Goal: Transaction & Acquisition: Purchase product/service

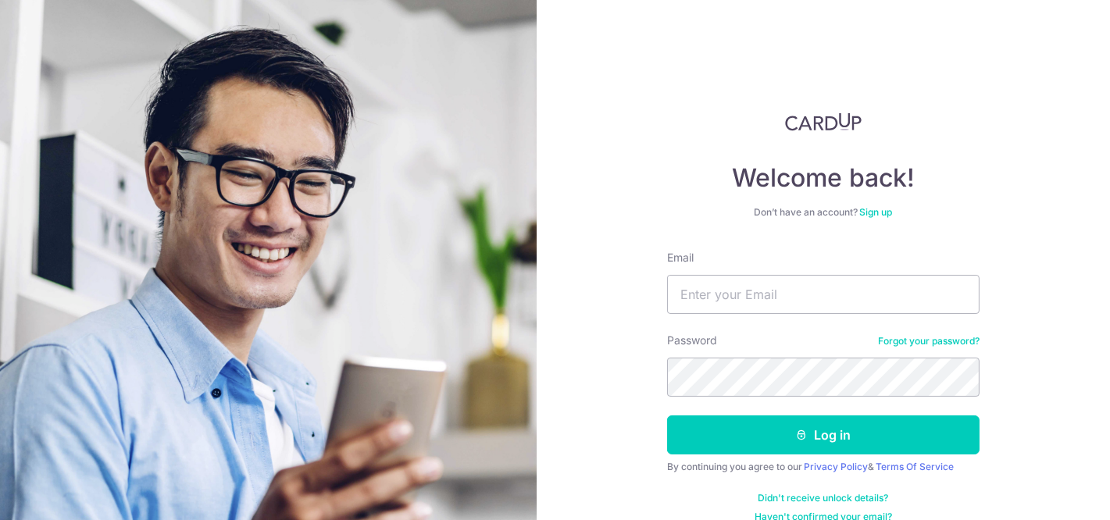
type input "[EMAIL_ADDRESS][DOMAIN_NAME]"
click at [794, 457] on form "Email luc86@live.com Password Forgot your password? Log in By continuing you ag…" at bounding box center [823, 386] width 313 height 273
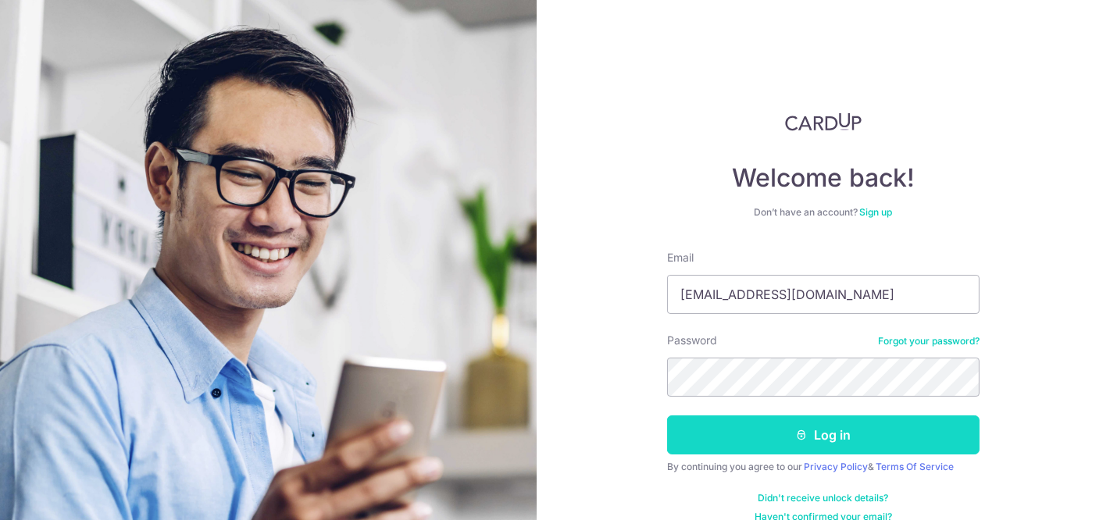
click at [794, 444] on button "Log in" at bounding box center [823, 435] width 313 height 39
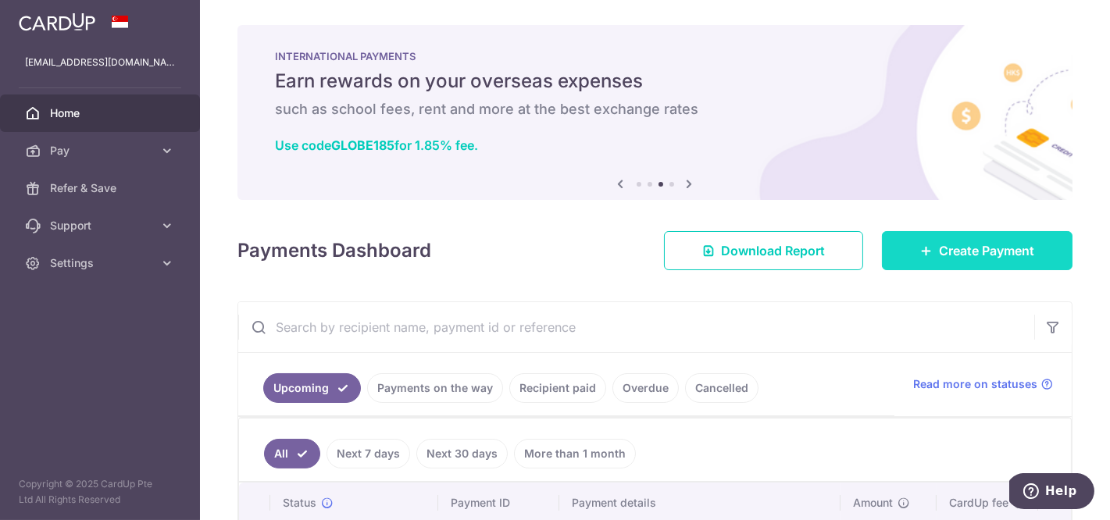
click at [1003, 245] on span "Create Payment" at bounding box center [986, 250] width 95 height 19
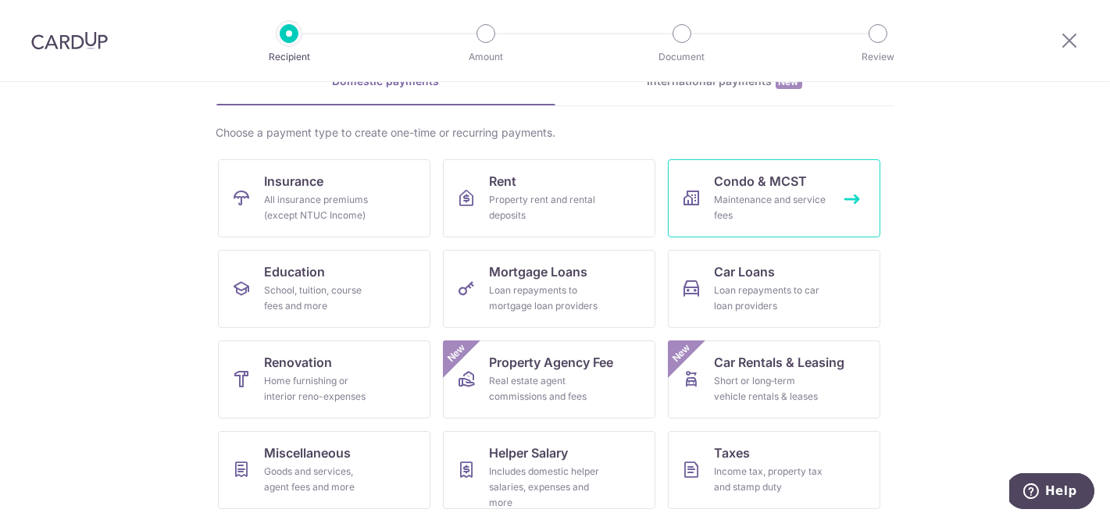
scroll to position [103, 0]
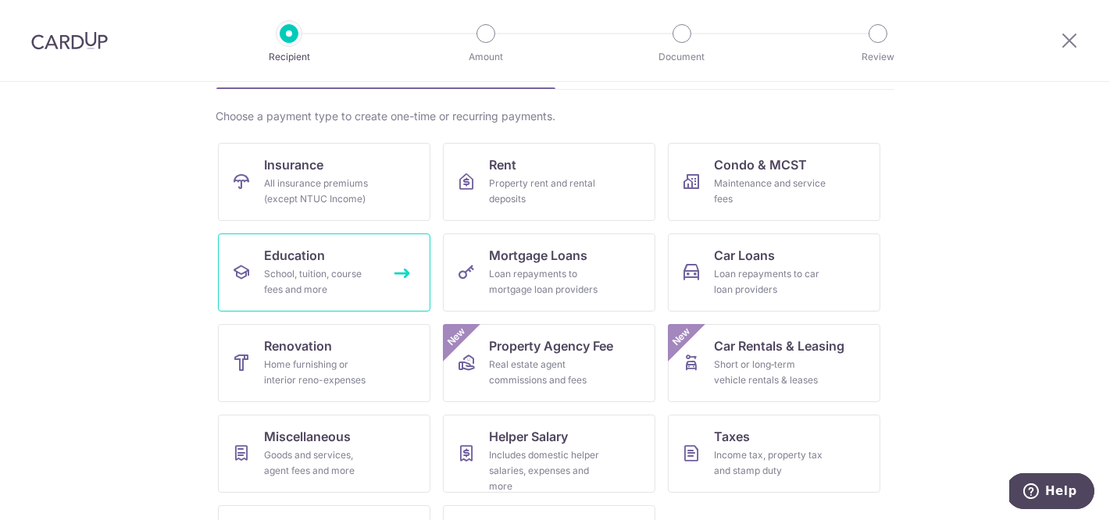
click at [357, 247] on link "Education School, tuition, course fees and more" at bounding box center [324, 273] width 213 height 78
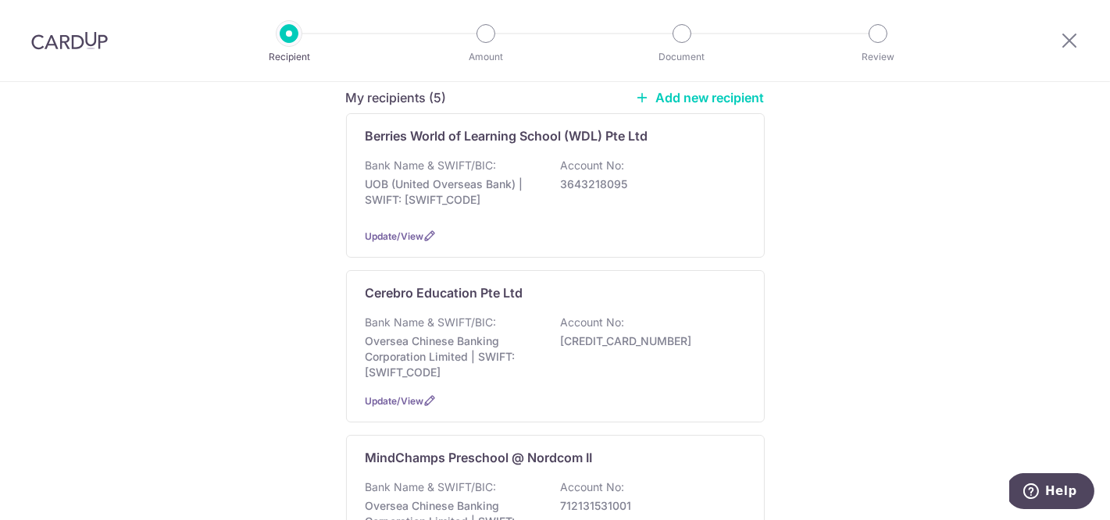
scroll to position [134, 0]
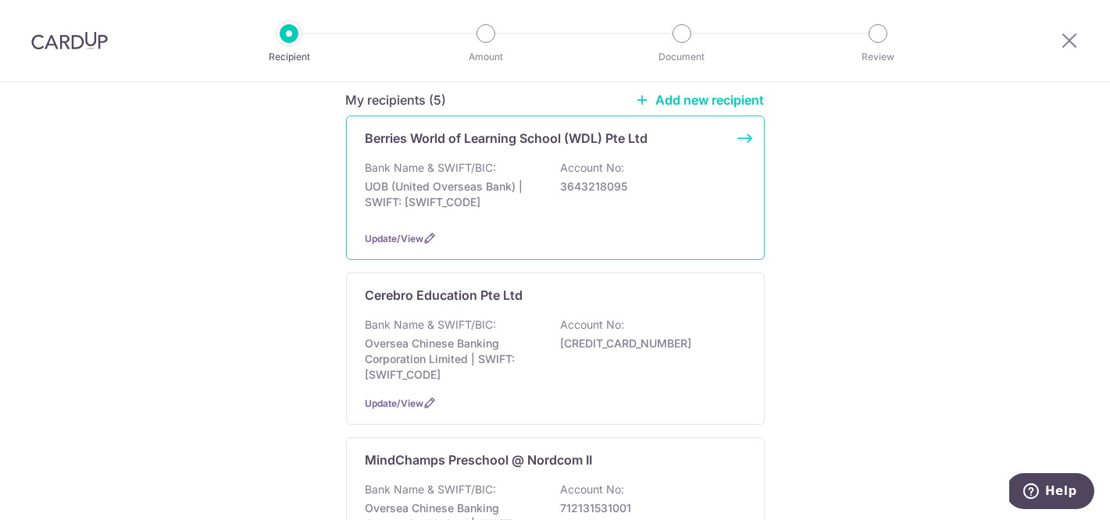
click at [658, 171] on div "Bank Name & SWIFT/BIC: UOB (United Overseas Bank) | SWIFT: UOVBSGSGXXX Account …" at bounding box center [556, 189] width 380 height 58
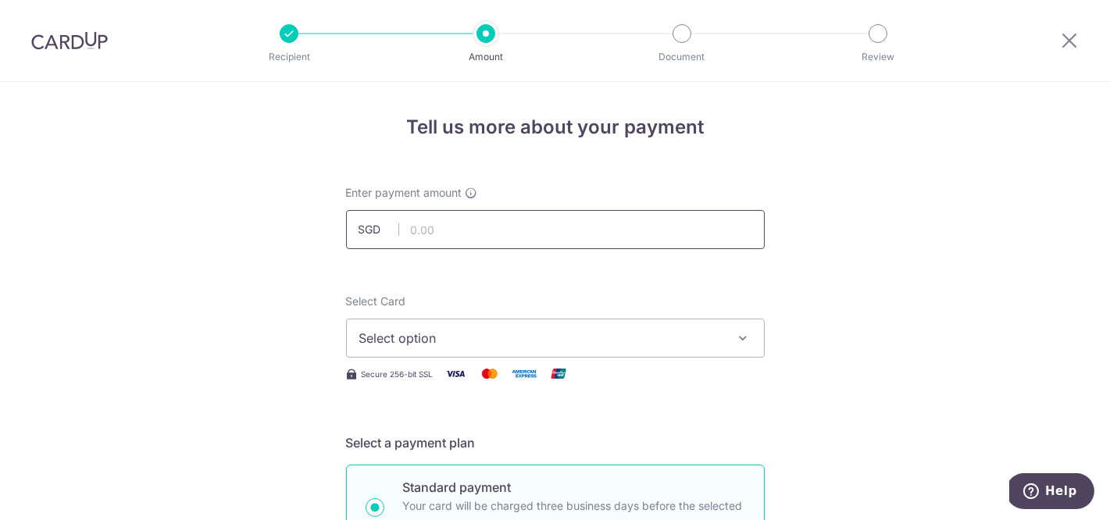
click at [550, 233] on input "text" at bounding box center [555, 229] width 419 height 39
type input "392.40"
click at [473, 327] on button "Select option" at bounding box center [555, 338] width 419 height 39
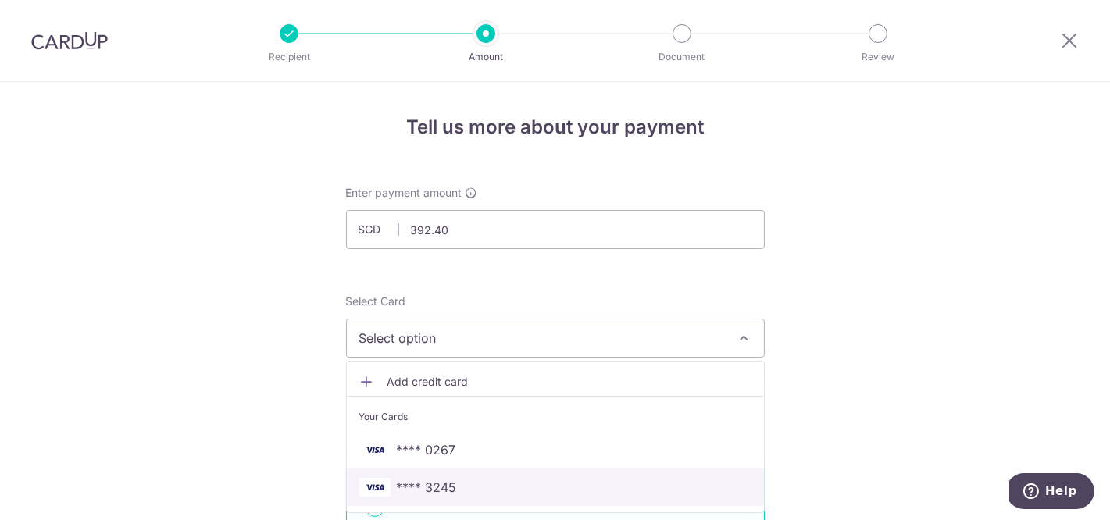
click at [428, 488] on span "**** 3245" at bounding box center [427, 487] width 60 height 19
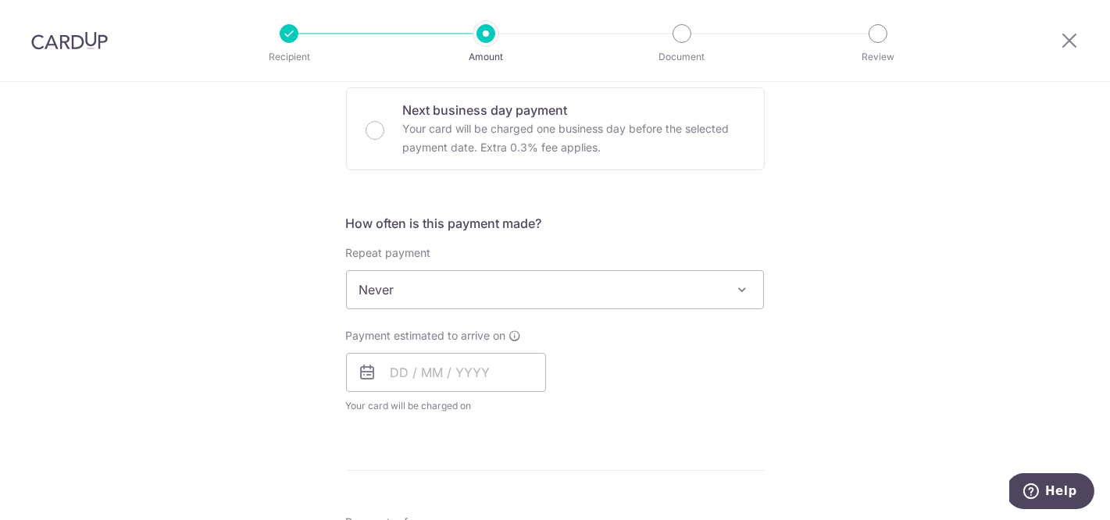
scroll to position [487, 0]
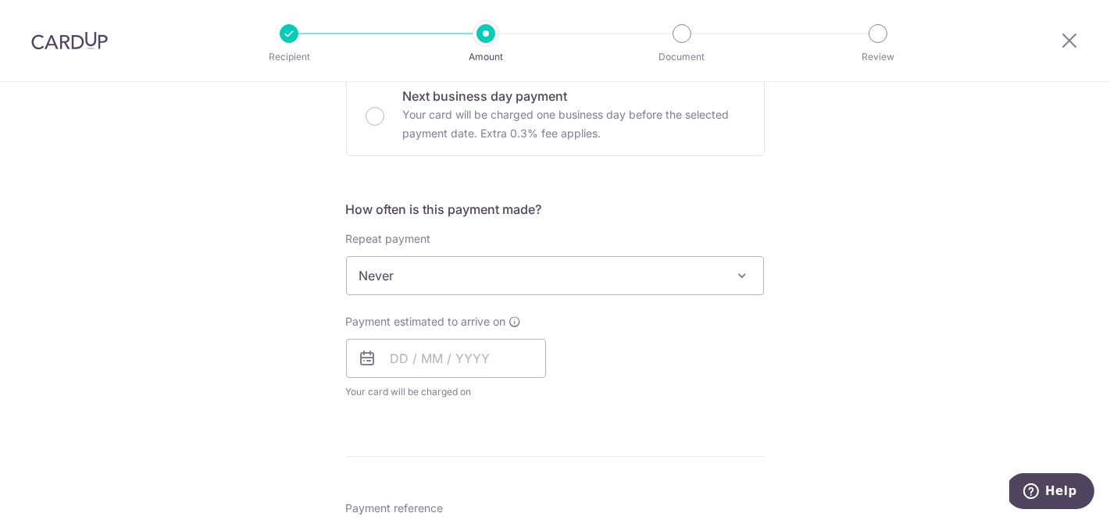
click at [488, 278] on span "Never" at bounding box center [555, 276] width 417 height 38
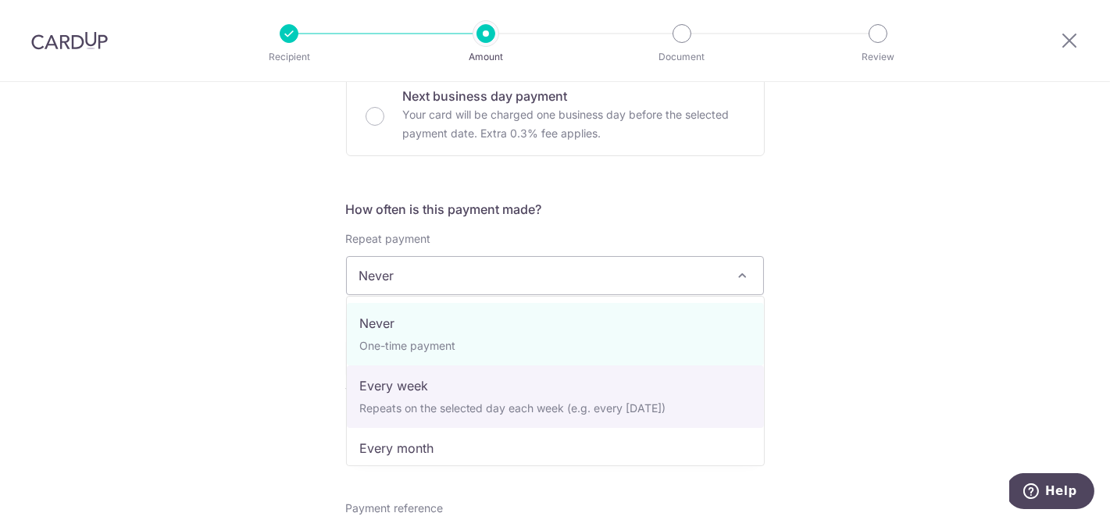
select select "2"
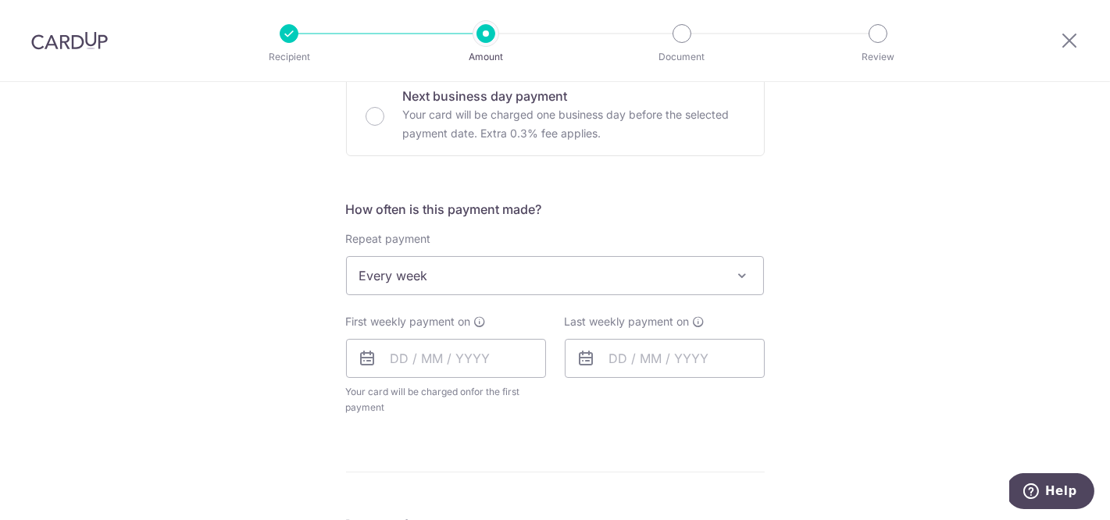
scroll to position [619, 0]
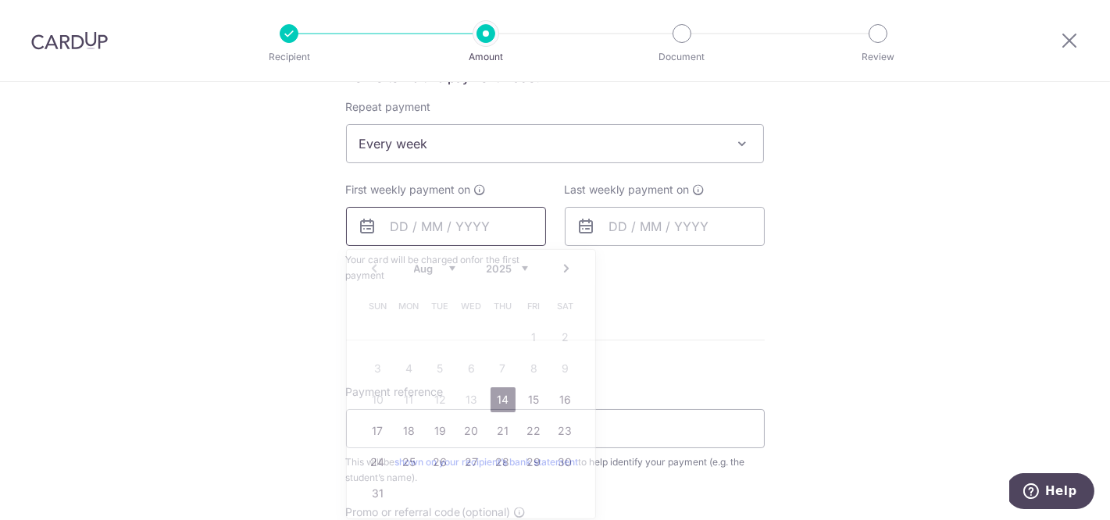
click at [482, 216] on input "text" at bounding box center [446, 226] width 200 height 39
click at [505, 398] on link "14" at bounding box center [503, 400] width 25 height 25
type input "14/08/2025"
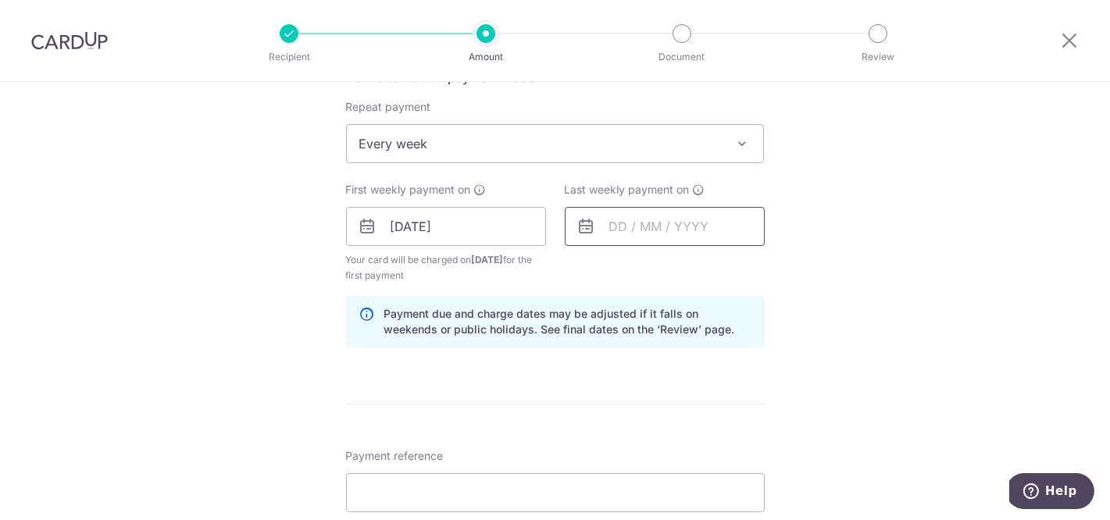
click at [654, 220] on input "text" at bounding box center [665, 226] width 200 height 39
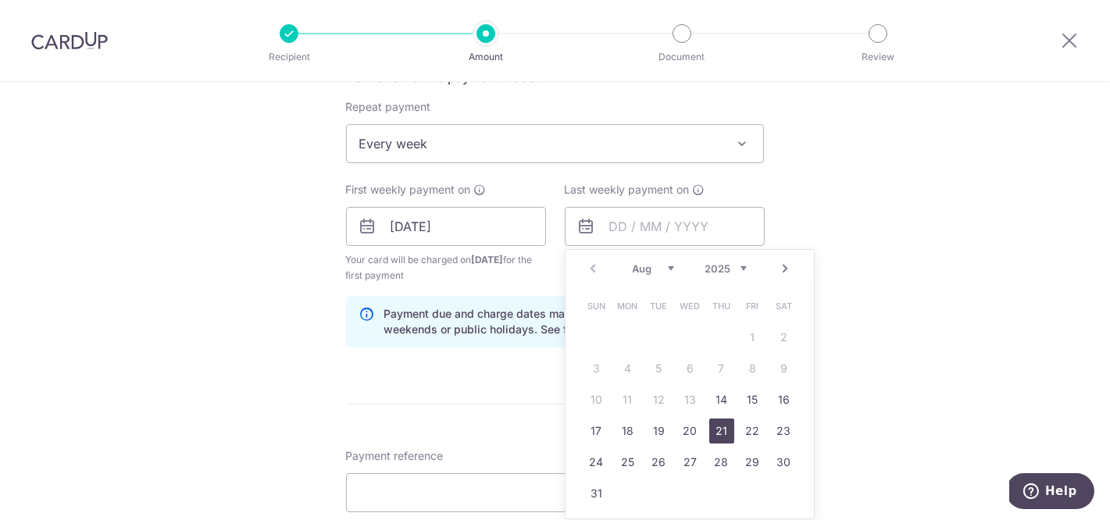
click at [723, 428] on link "21" at bounding box center [721, 431] width 25 height 25
type input "21/08/2025"
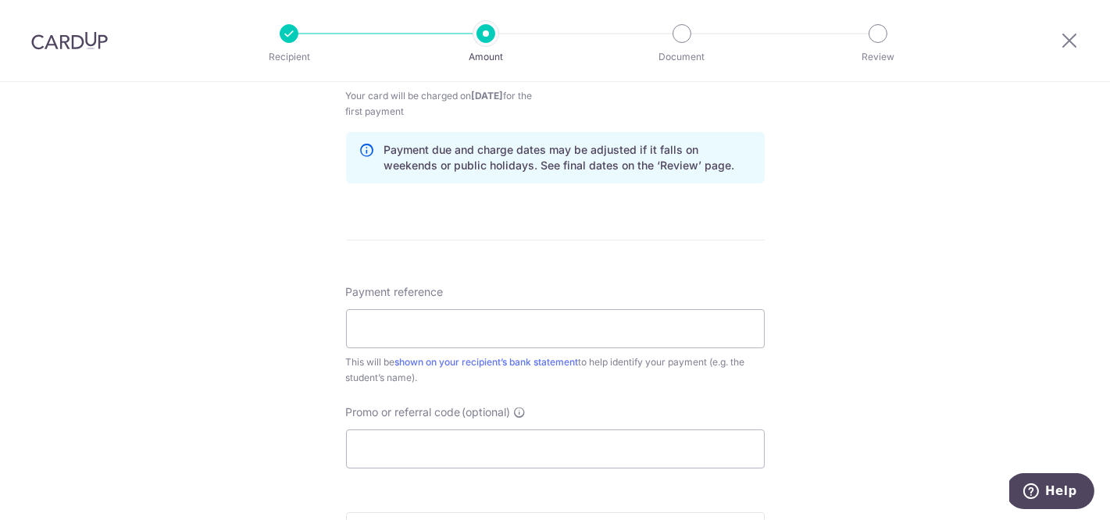
scroll to position [854, 0]
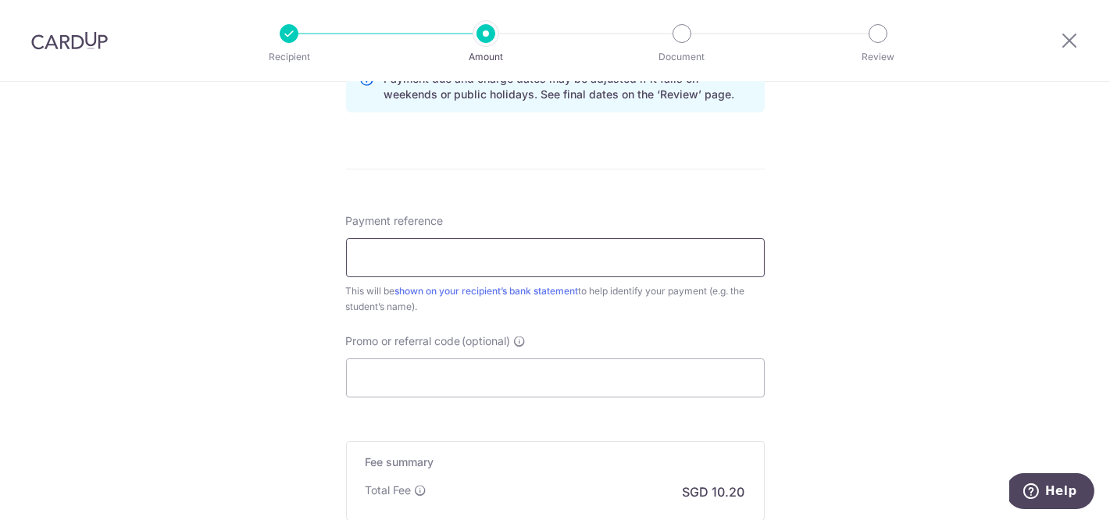
click at [502, 272] on input "Payment reference" at bounding box center [555, 257] width 419 height 39
paste input "WL-I25000067"
type input "WL-I25000067 Keller Ter Zhi Xuan"
click at [448, 368] on input "Promo or referral code (optional)" at bounding box center [555, 378] width 419 height 39
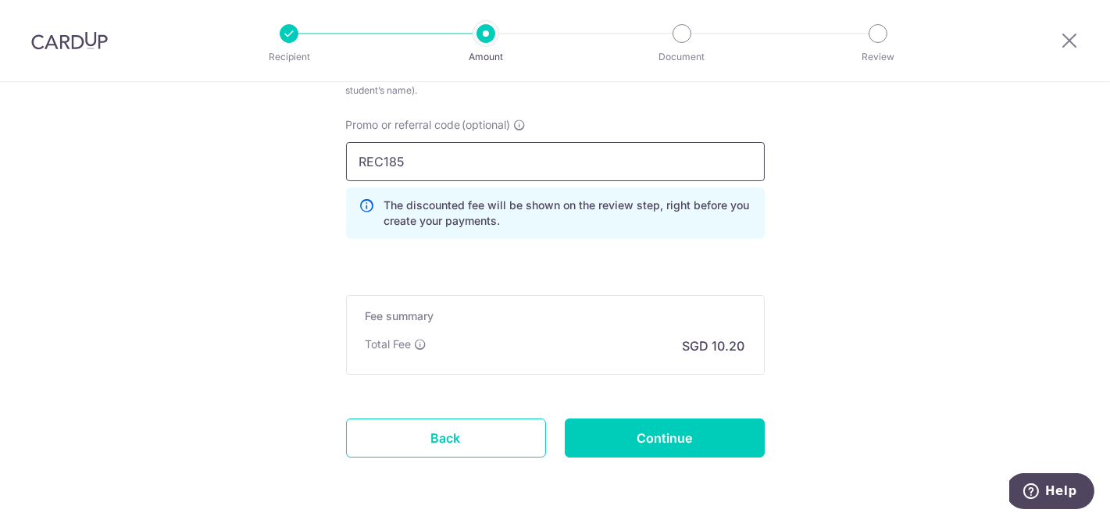
scroll to position [1119, 0]
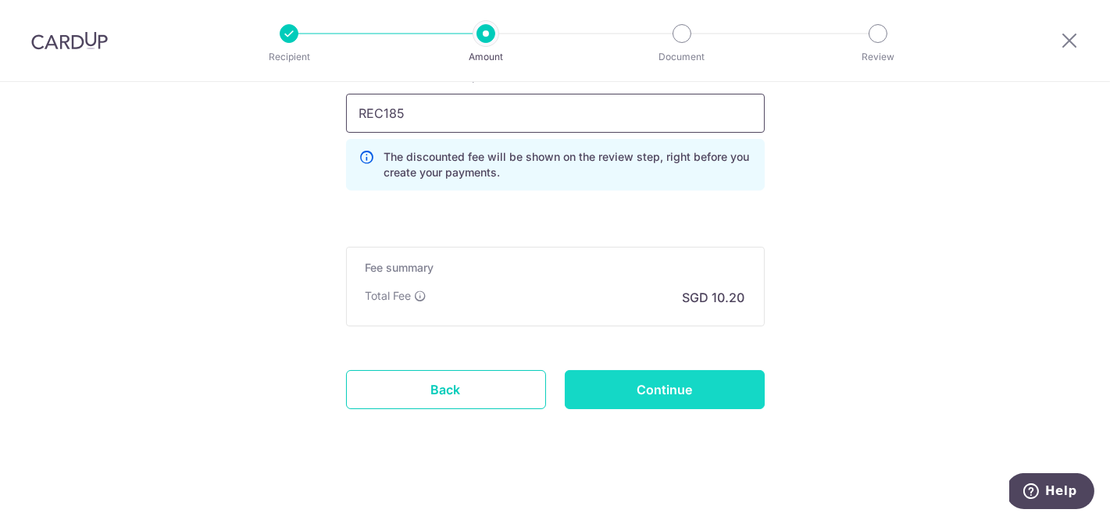
type input "REC185"
click at [678, 388] on input "Continue" at bounding box center [665, 389] width 200 height 39
type input "Create Schedule"
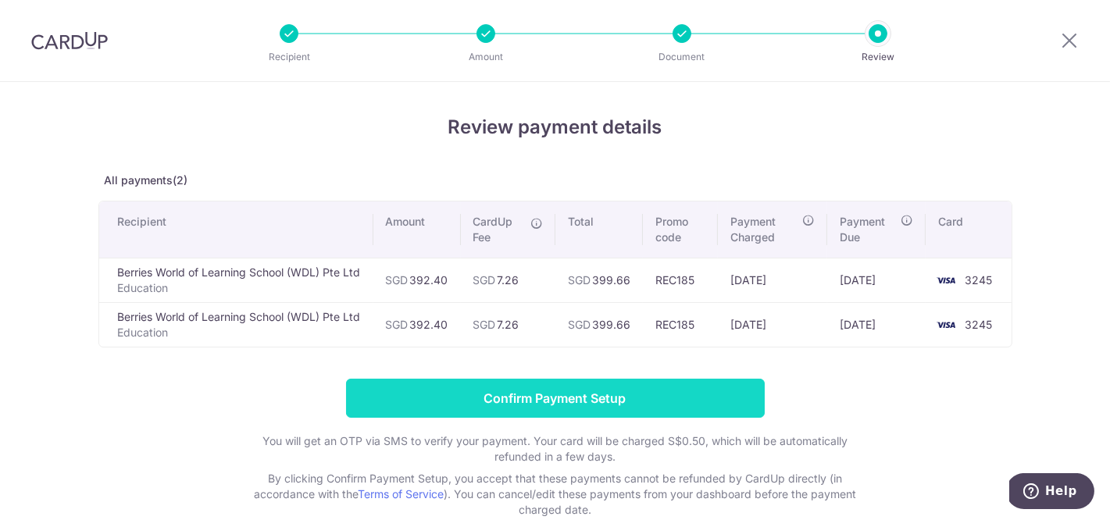
click at [572, 389] on input "Confirm Payment Setup" at bounding box center [555, 398] width 419 height 39
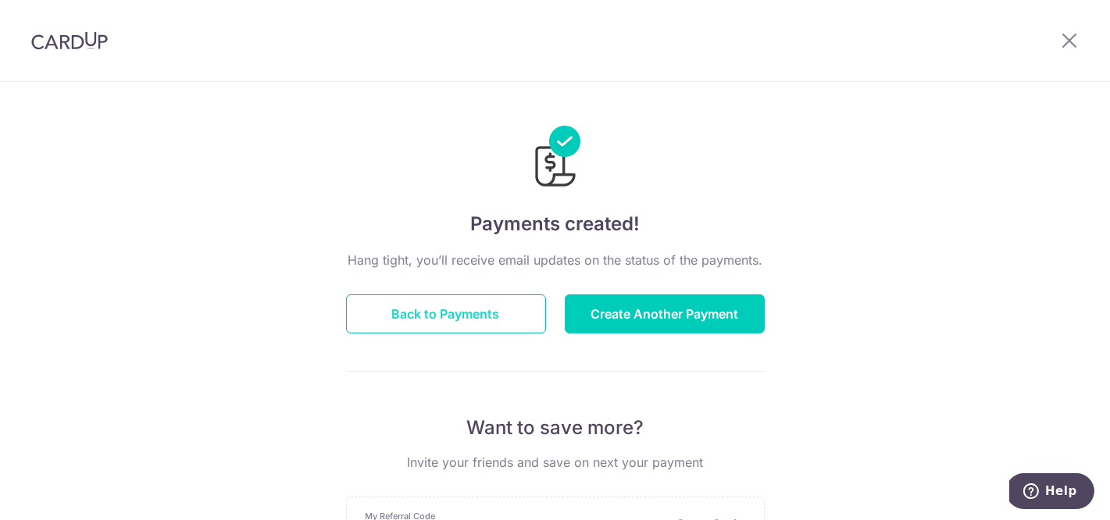
click at [543, 305] on button "Back to Payments" at bounding box center [446, 314] width 200 height 39
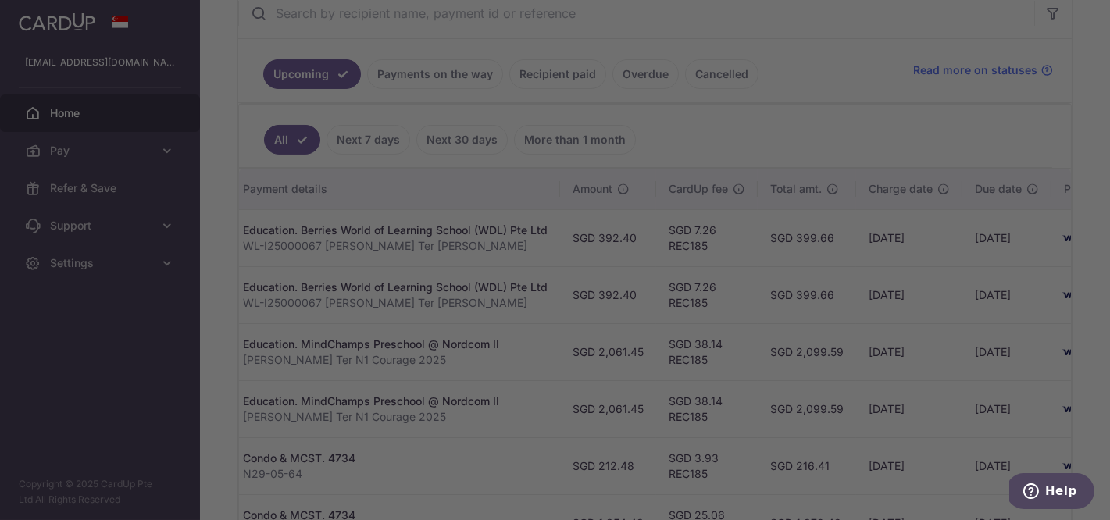
scroll to position [0, 323]
